Goal: Information Seeking & Learning: Learn about a topic

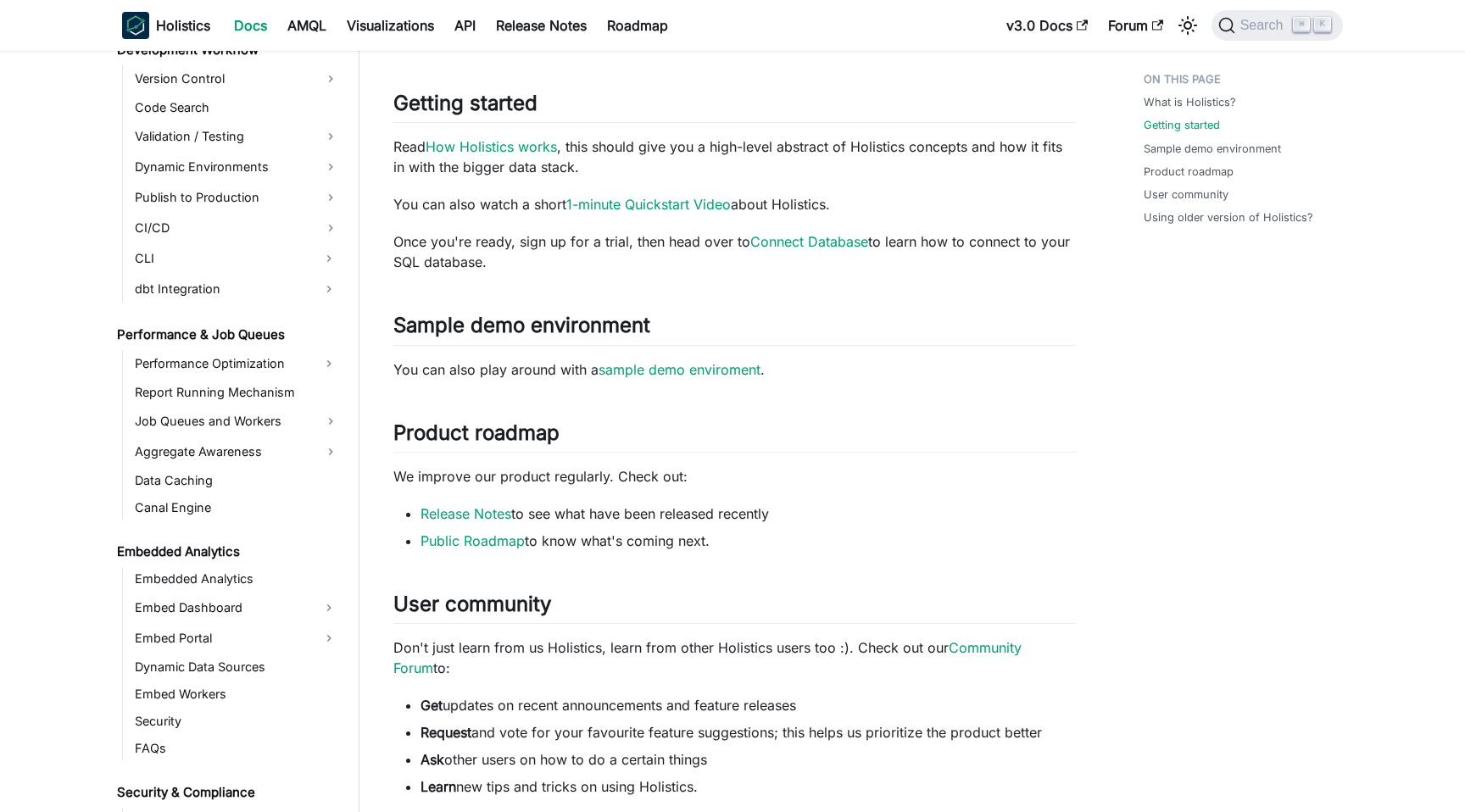
scroll to position [1282, 0]
click at [271, 577] on link "Embedded Analytics" at bounding box center [236, 577] width 215 height 24
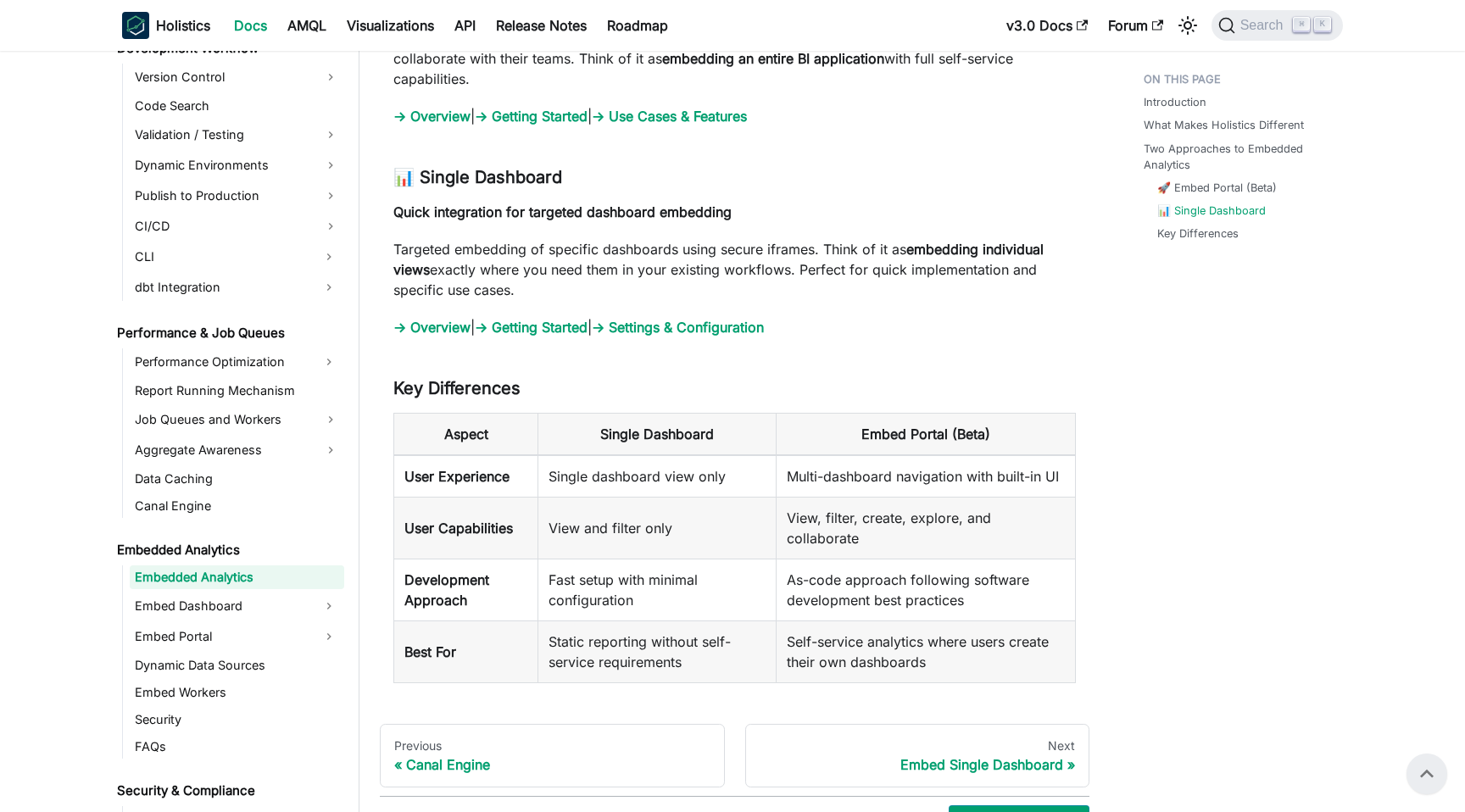
scroll to position [1814, 0]
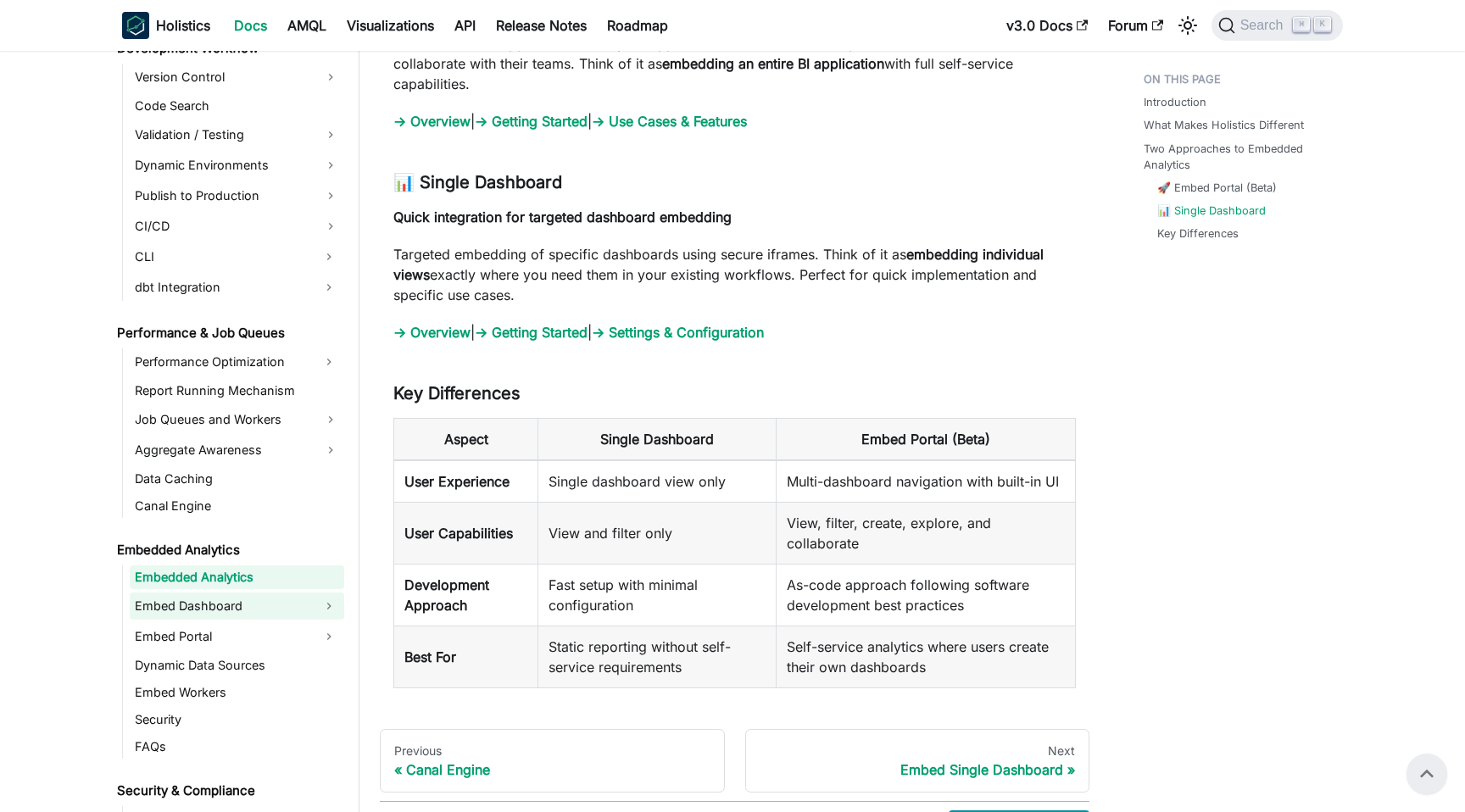
click at [296, 593] on link "Embed Dashboard" at bounding box center [221, 606] width 183 height 27
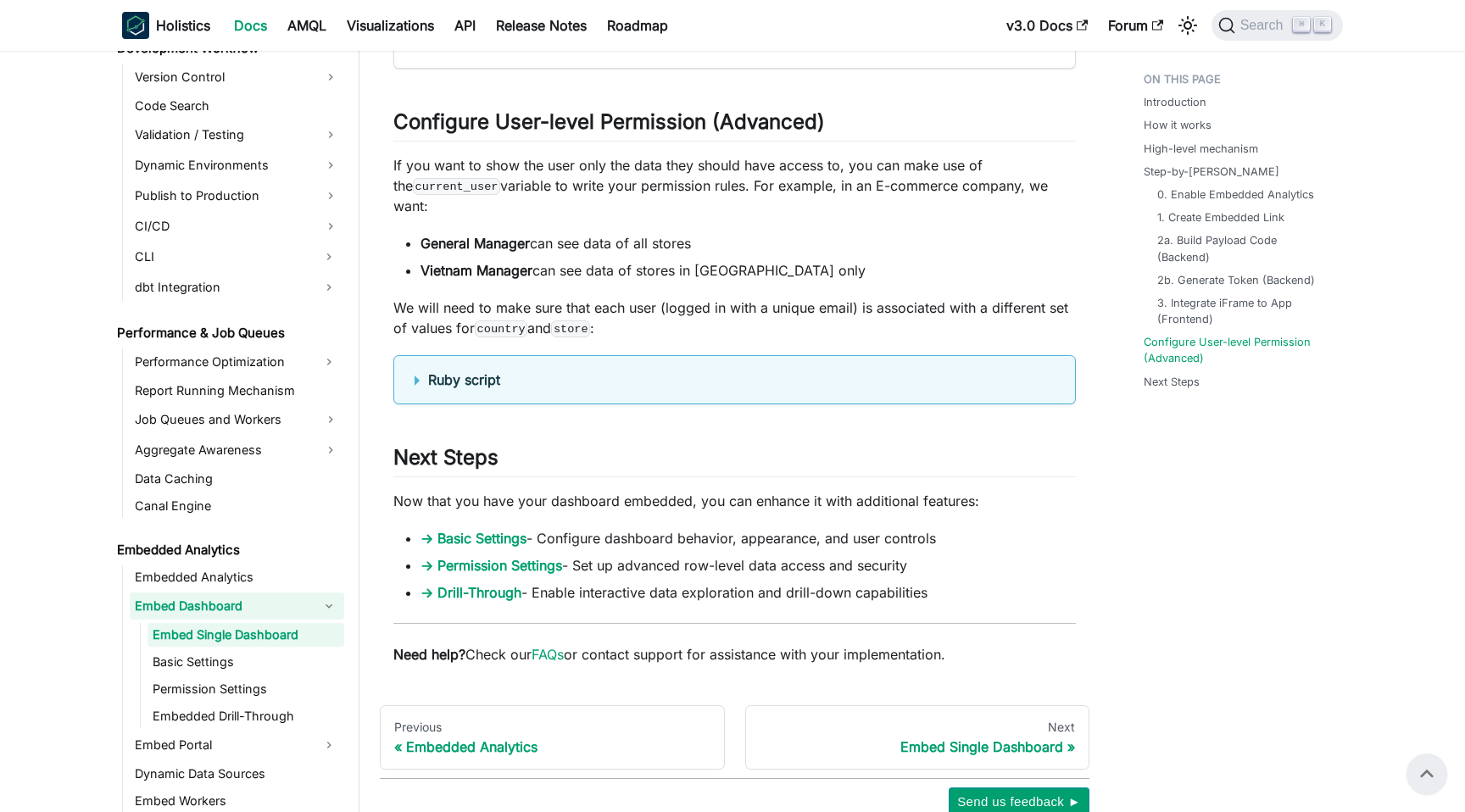
scroll to position [5536, 0]
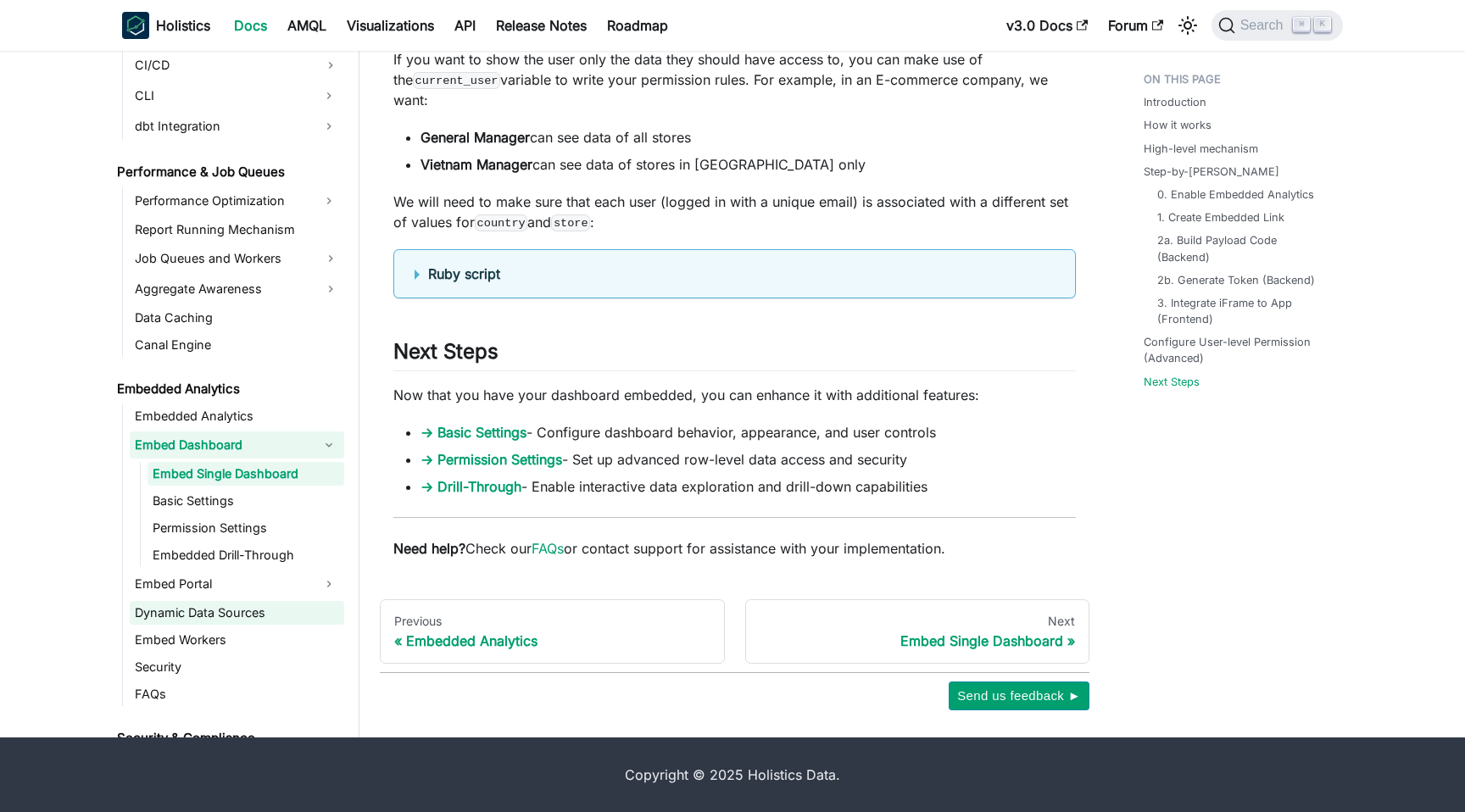
scroll to position [1375, 0]
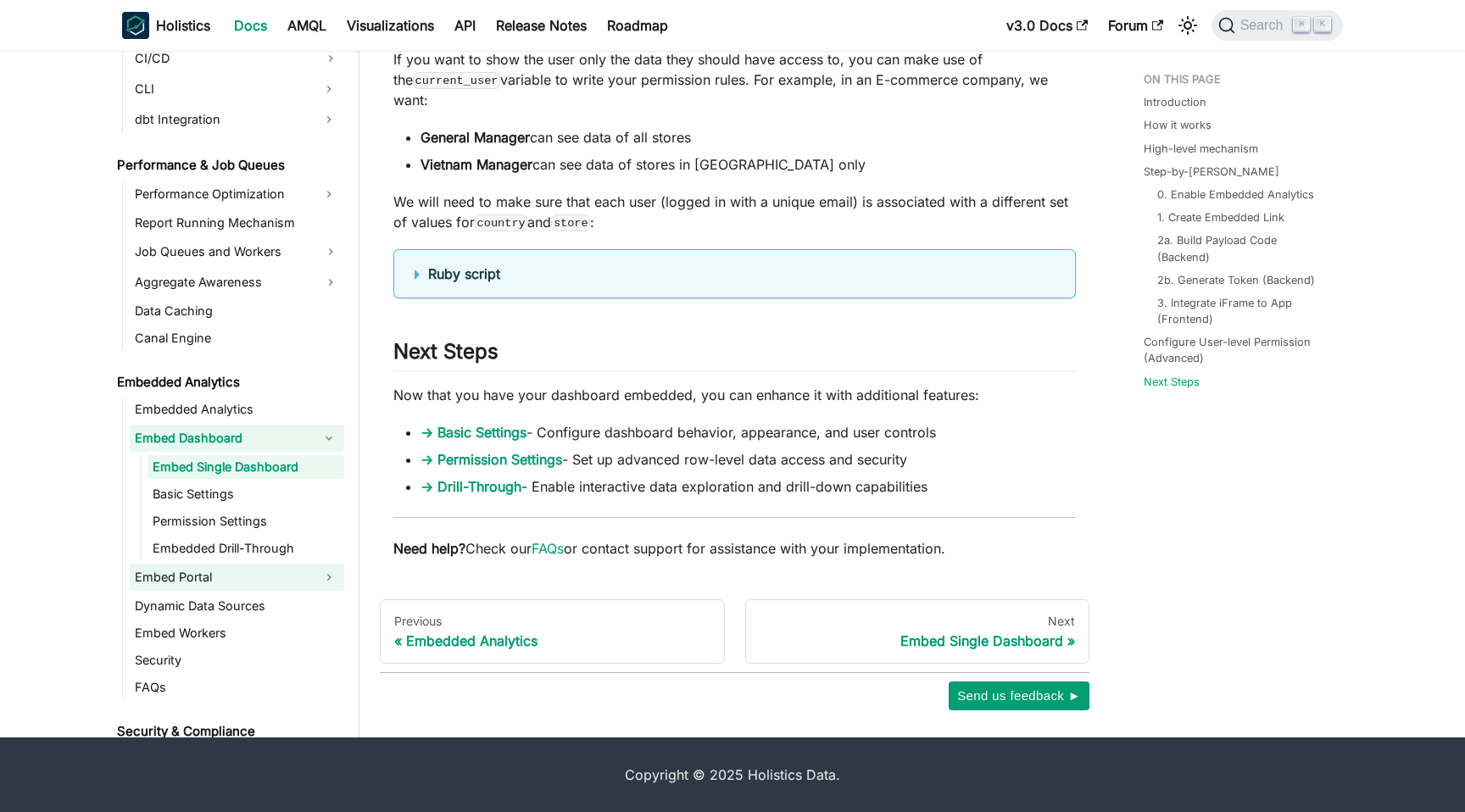
click at [245, 577] on link "Embed Portal" at bounding box center [221, 578] width 183 height 27
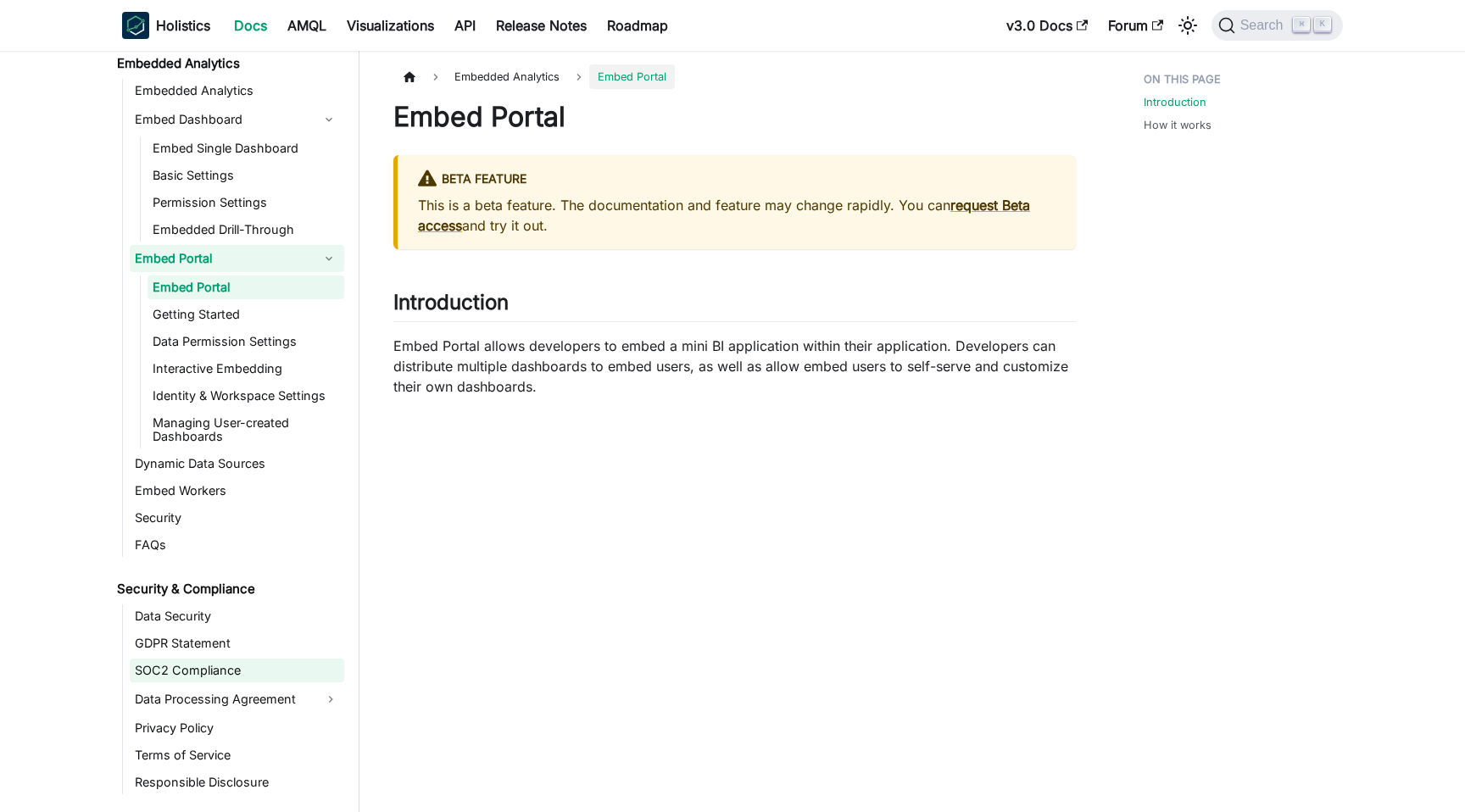
scroll to position [1764, 0]
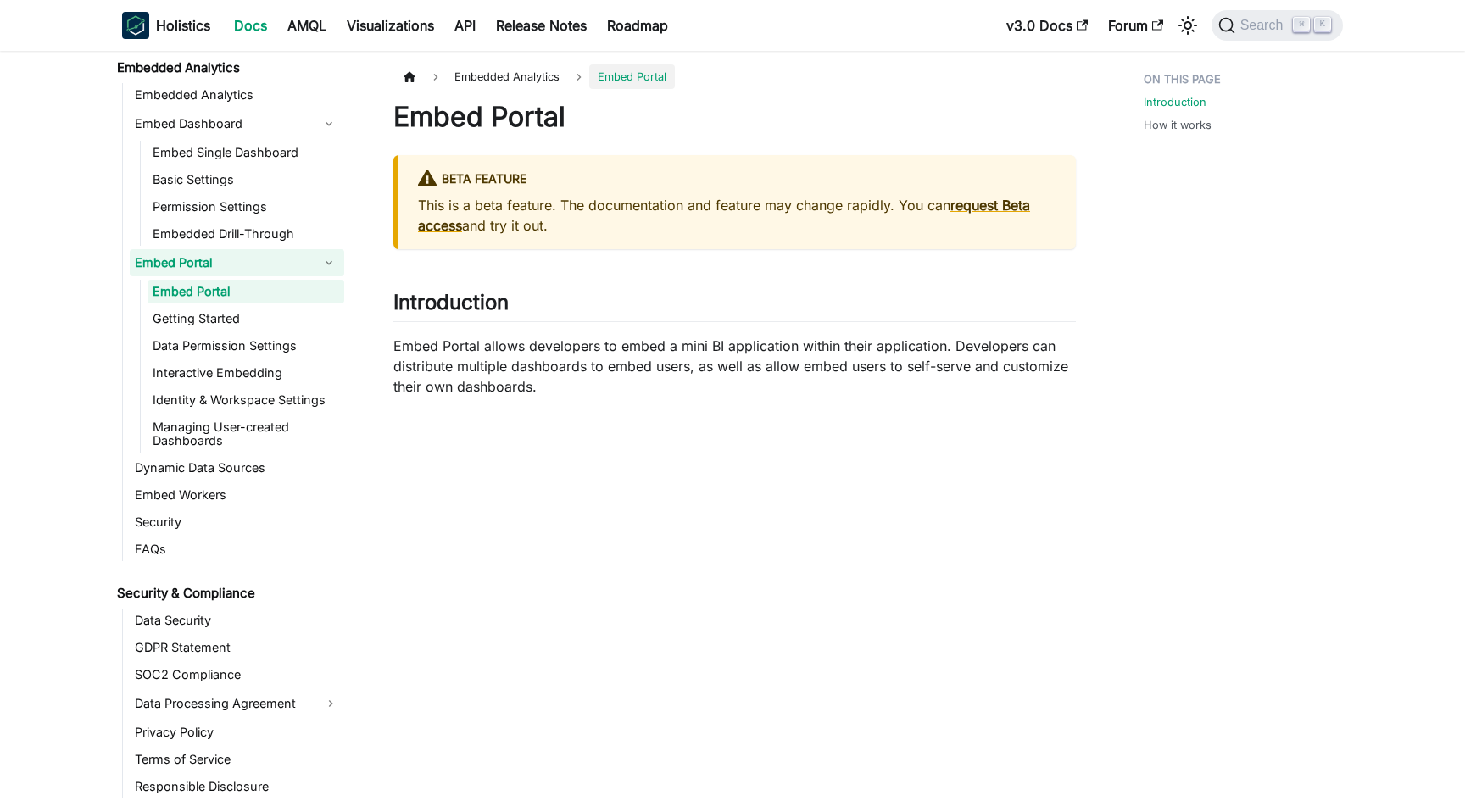
click at [262, 386] on ul "Embed Portal Getting Started Data Permission Settings Interactive Embedding Ide…" at bounding box center [242, 366] width 204 height 173
click at [266, 493] on link "Embed Workers" at bounding box center [236, 494] width 215 height 24
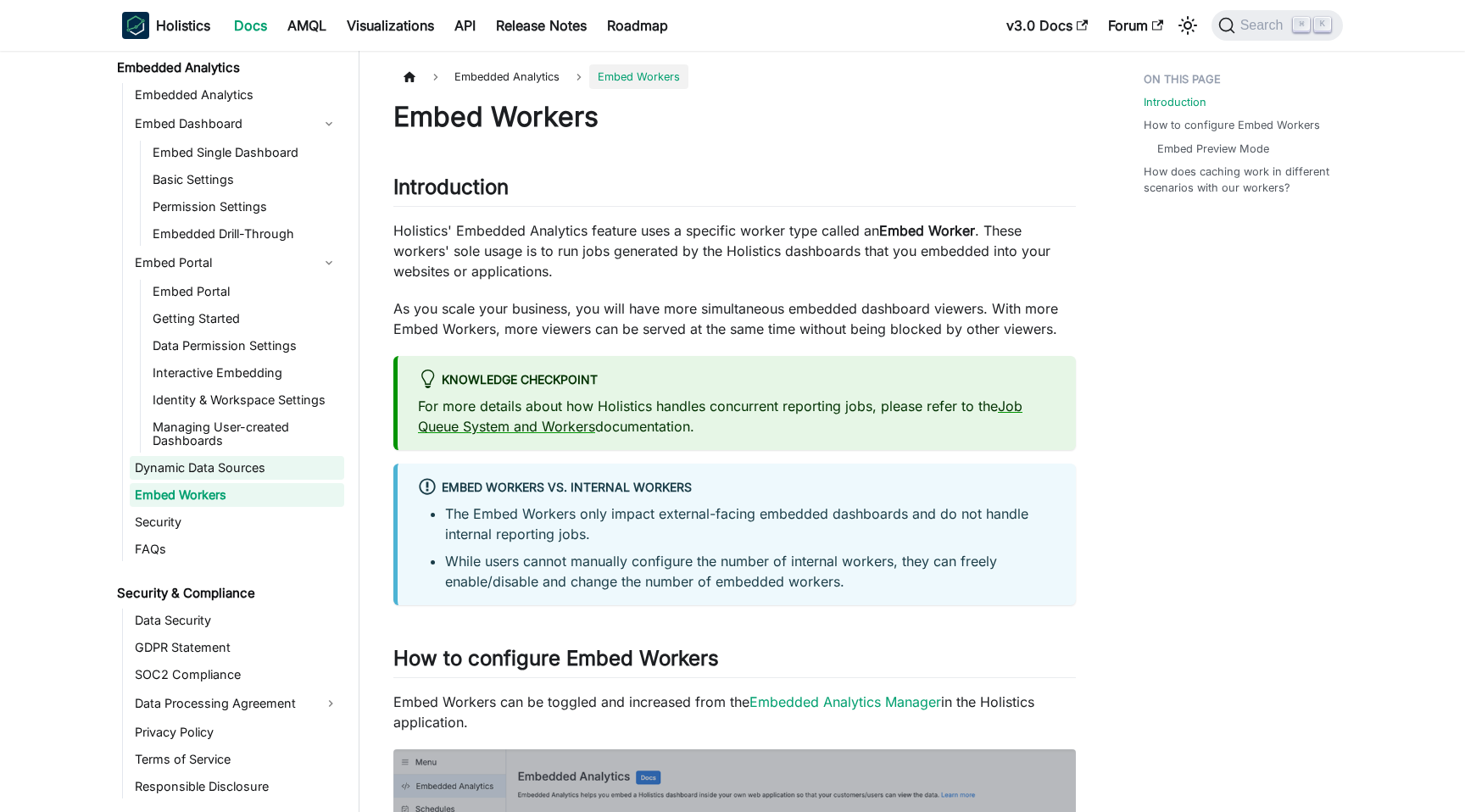
click at [268, 471] on link "Dynamic Data Sources" at bounding box center [236, 468] width 215 height 24
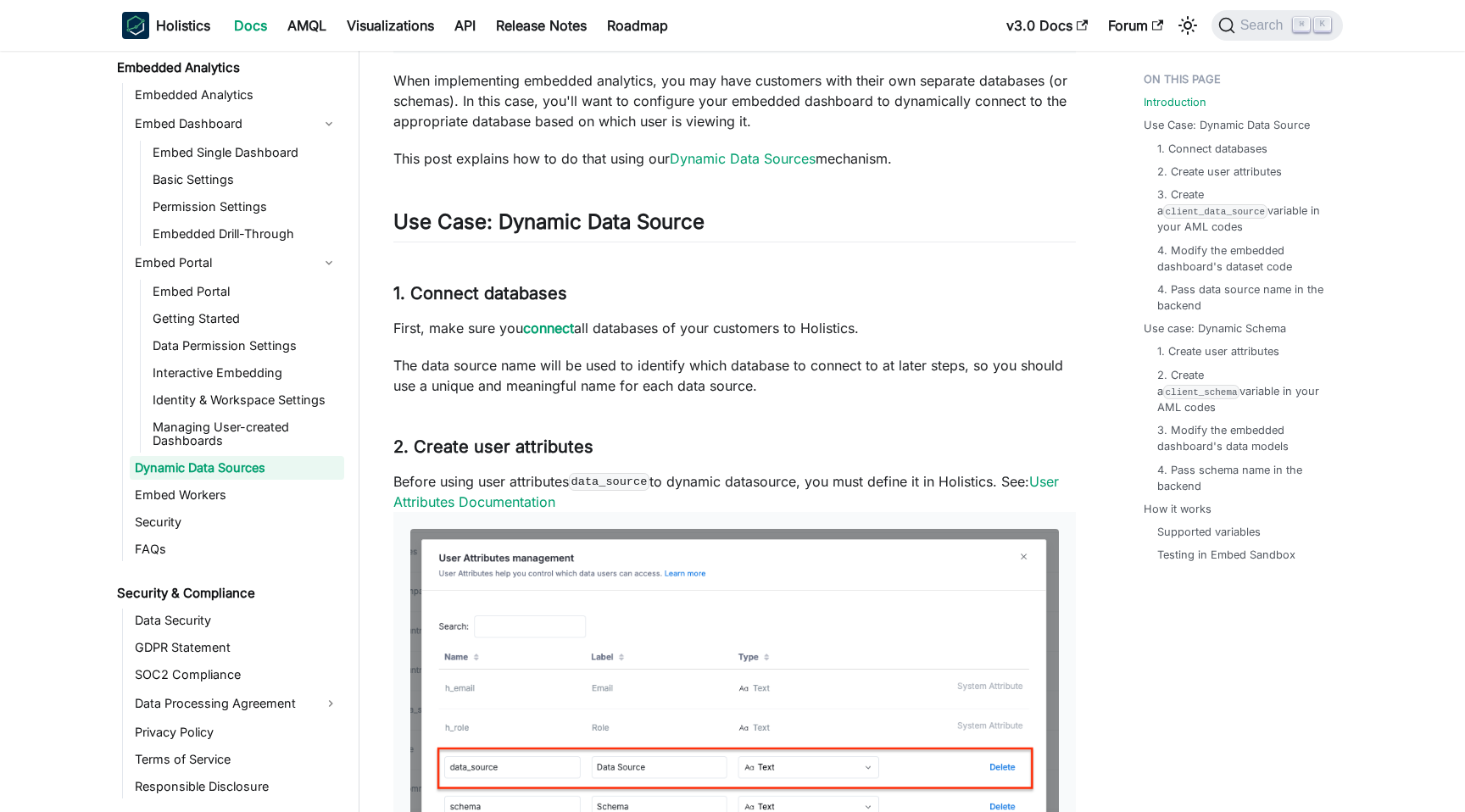
scroll to position [751, 0]
